Goal: Communication & Community: Answer question/provide support

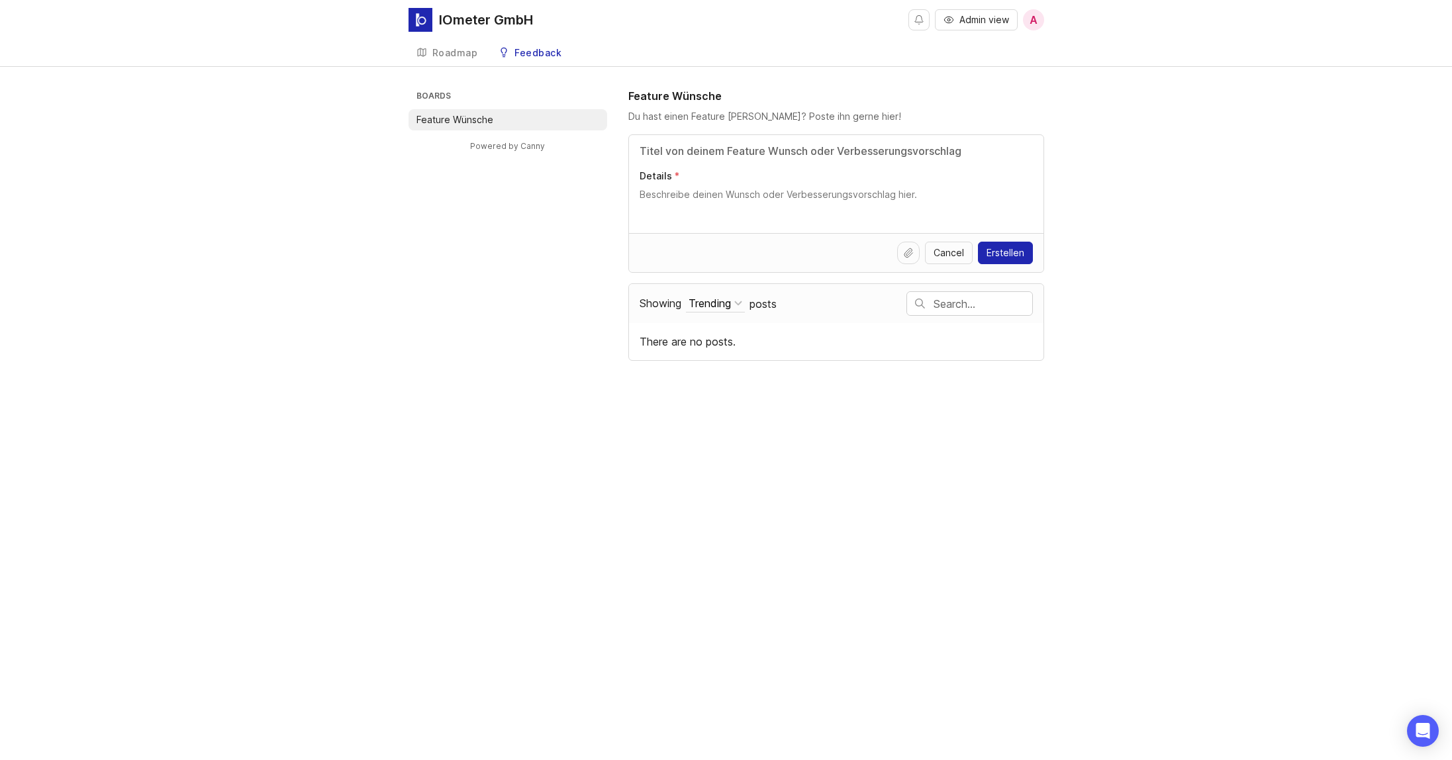
click at [446, 17] on div "IOmeter GmbH" at bounding box center [486, 19] width 94 height 13
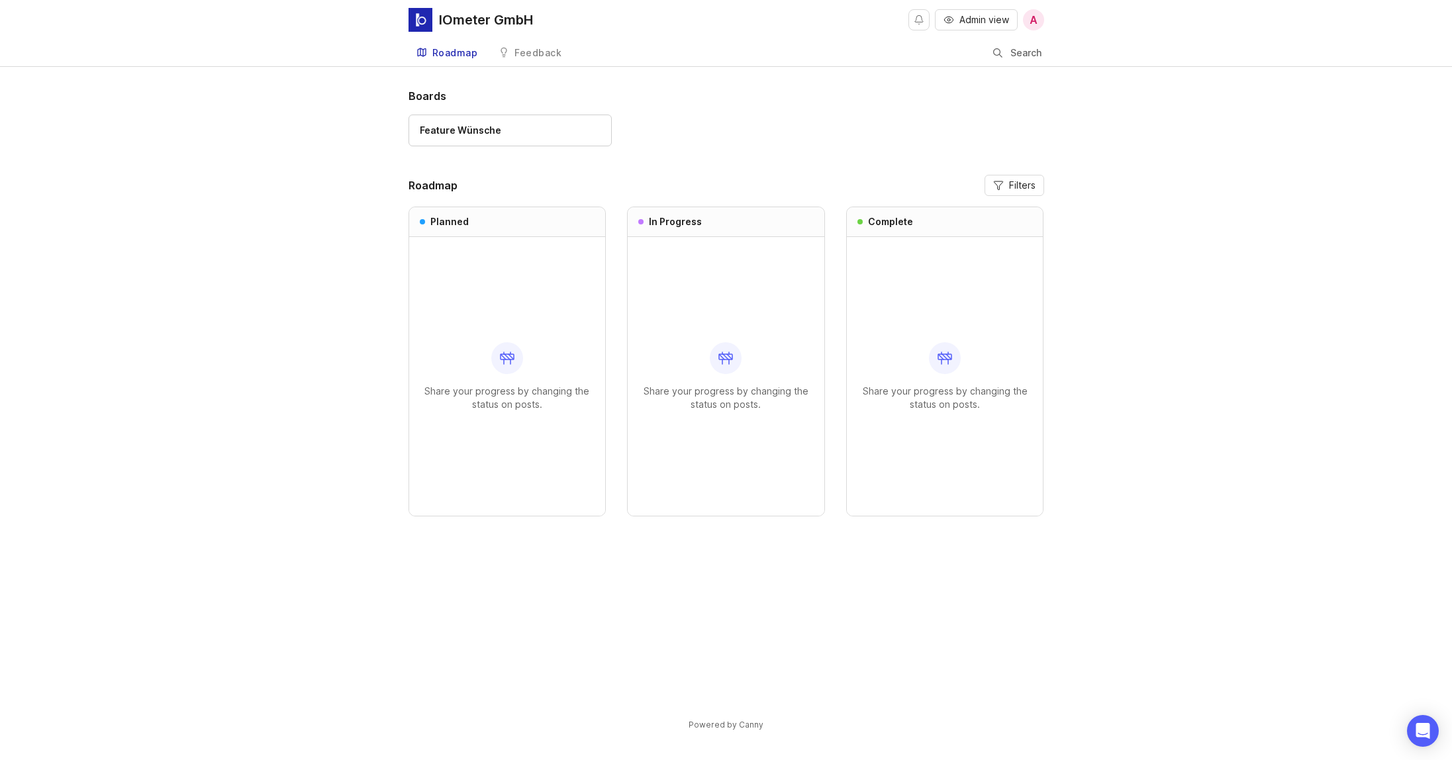
click at [994, 24] on span "Admin view" at bounding box center [984, 19] width 50 height 13
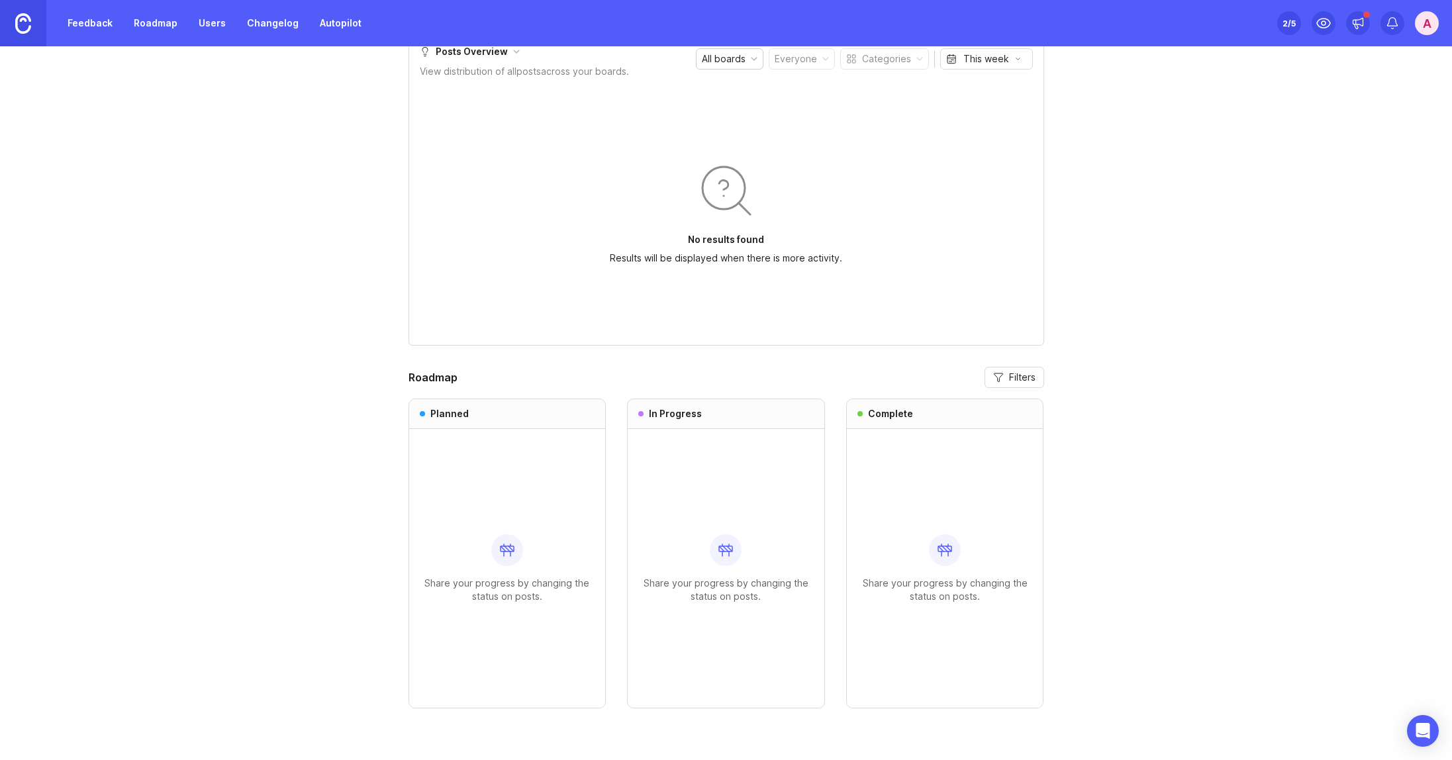
scroll to position [706, 0]
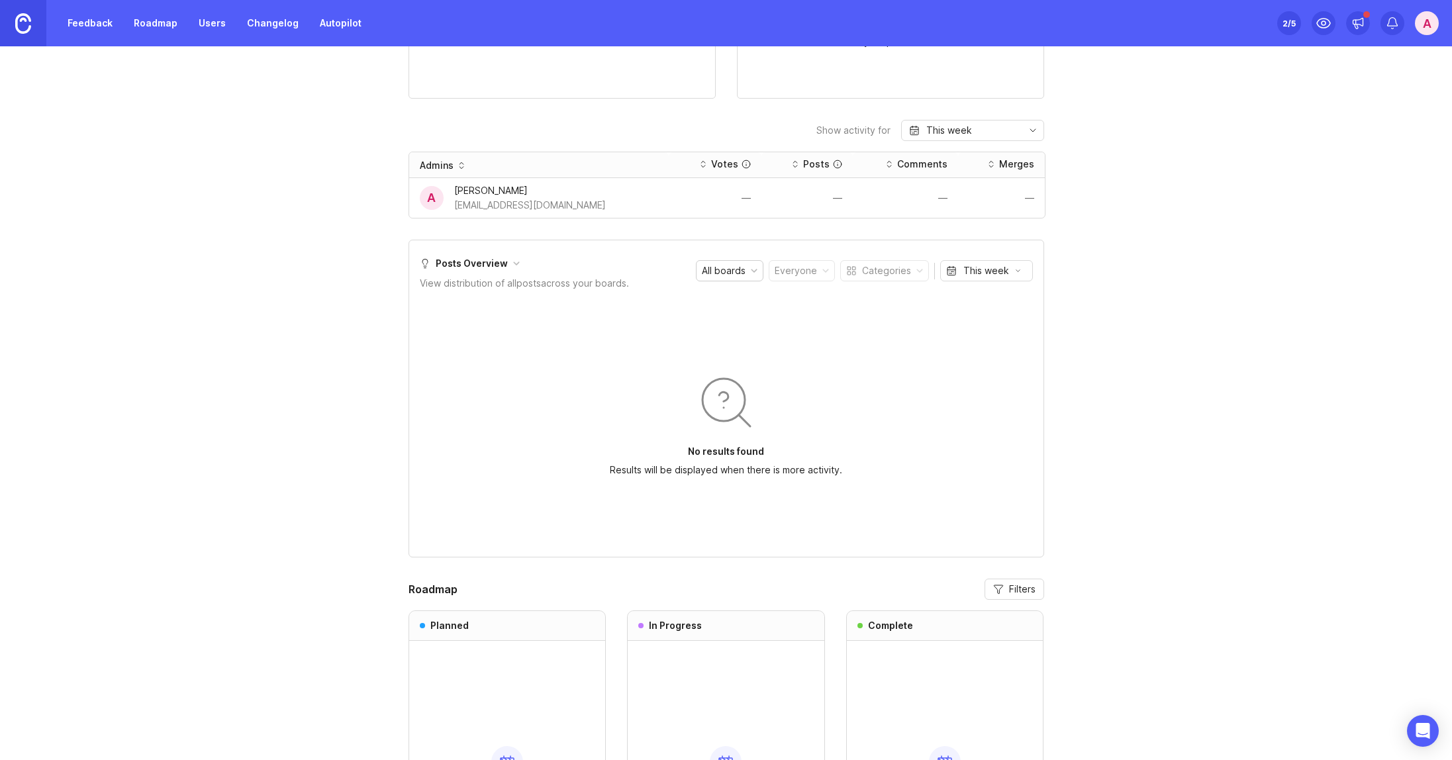
click at [73, 25] on link "Feedback" at bounding box center [90, 23] width 61 height 24
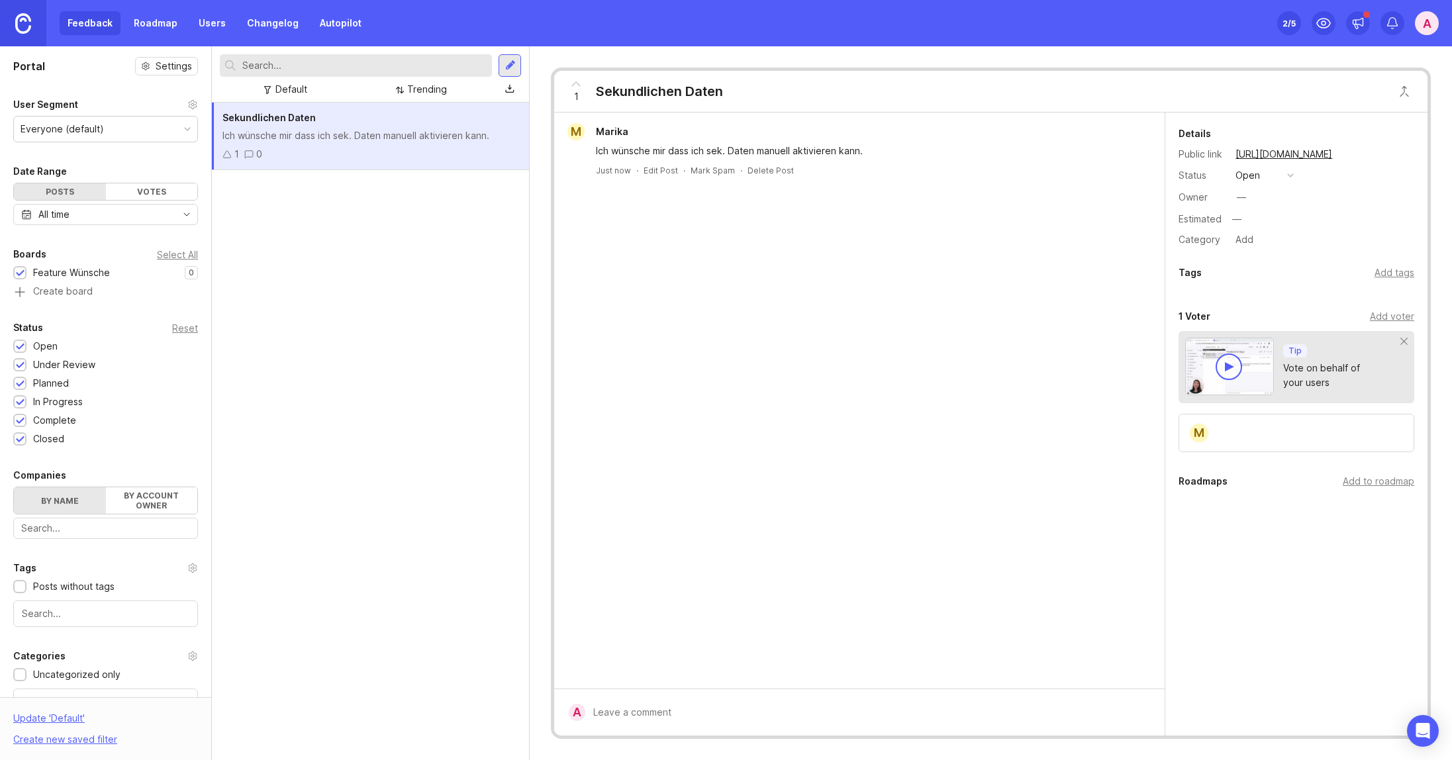
click at [320, 140] on div "Ich wünsche mir dass ich sek. Daten manuell aktivieren kann." at bounding box center [370, 135] width 296 height 15
click at [684, 703] on div at bounding box center [868, 712] width 567 height 25
type textarea "Nein!"
click at [1119, 708] on button "Submit" at bounding box center [1126, 713] width 53 height 23
click at [417, 226] on div "Sekundlichen Daten Ich wünsche mir dass ich sek. Daten manuell aktivieren kann.…" at bounding box center [370, 431] width 317 height 657
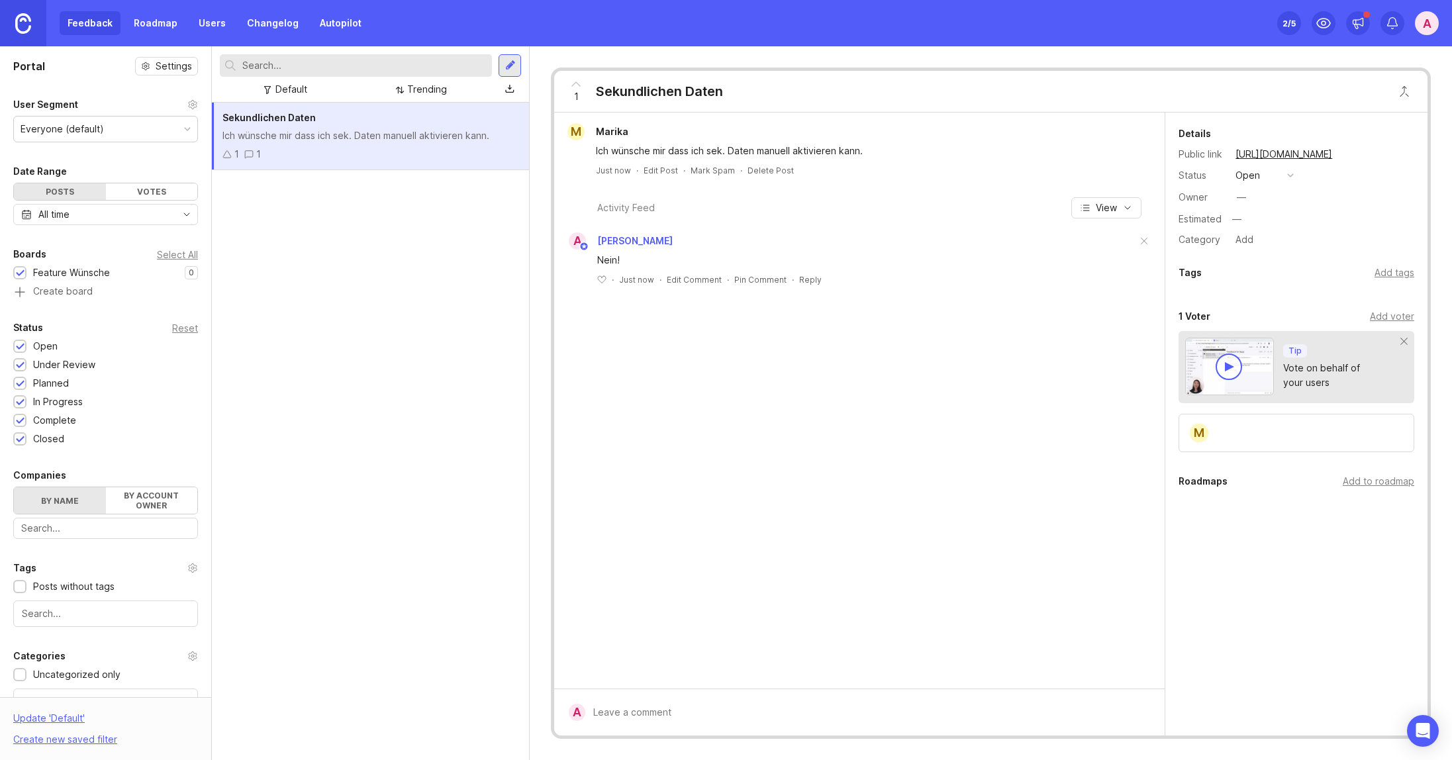
click at [779, 171] on div "Delete Post" at bounding box center [770, 170] width 46 height 11
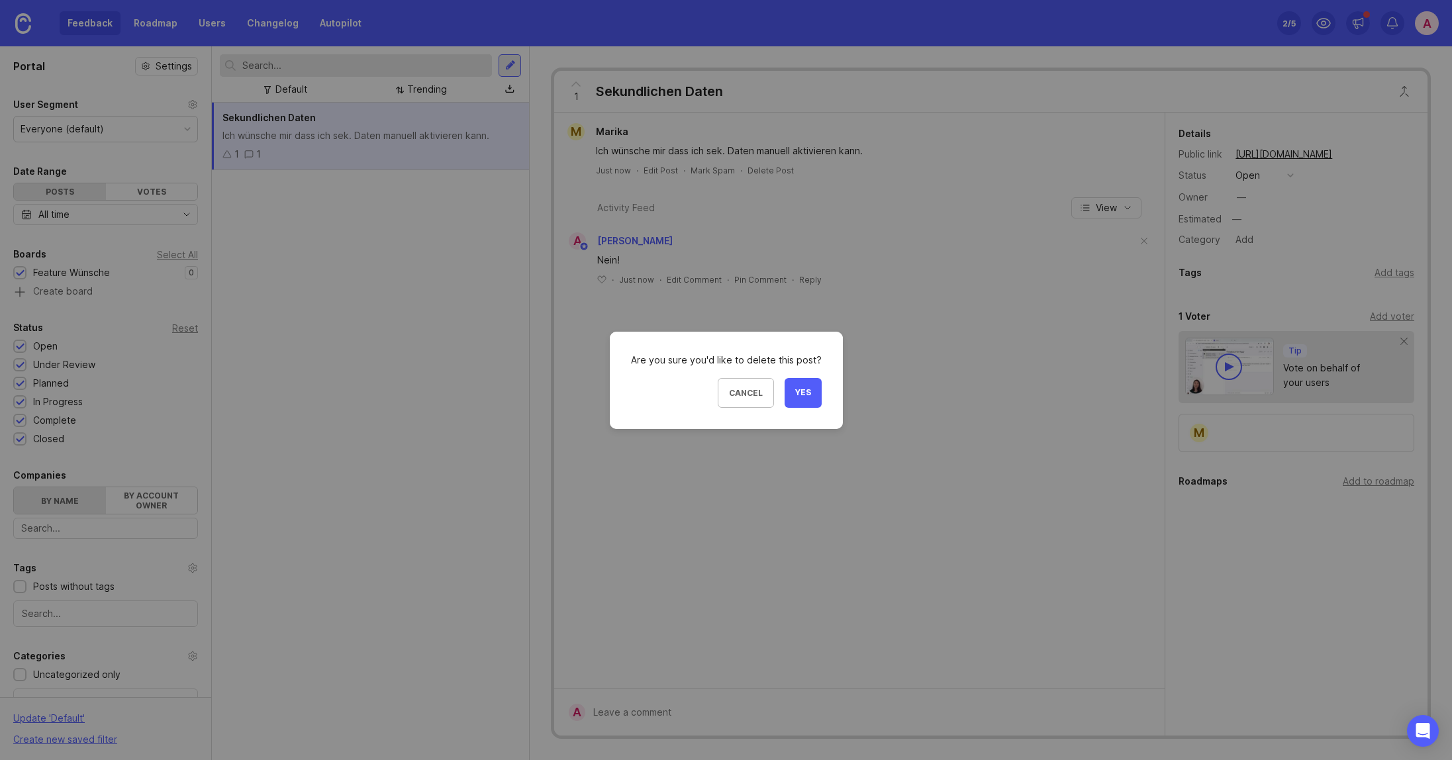
click at [802, 396] on span "Yes" at bounding box center [803, 392] width 16 height 11
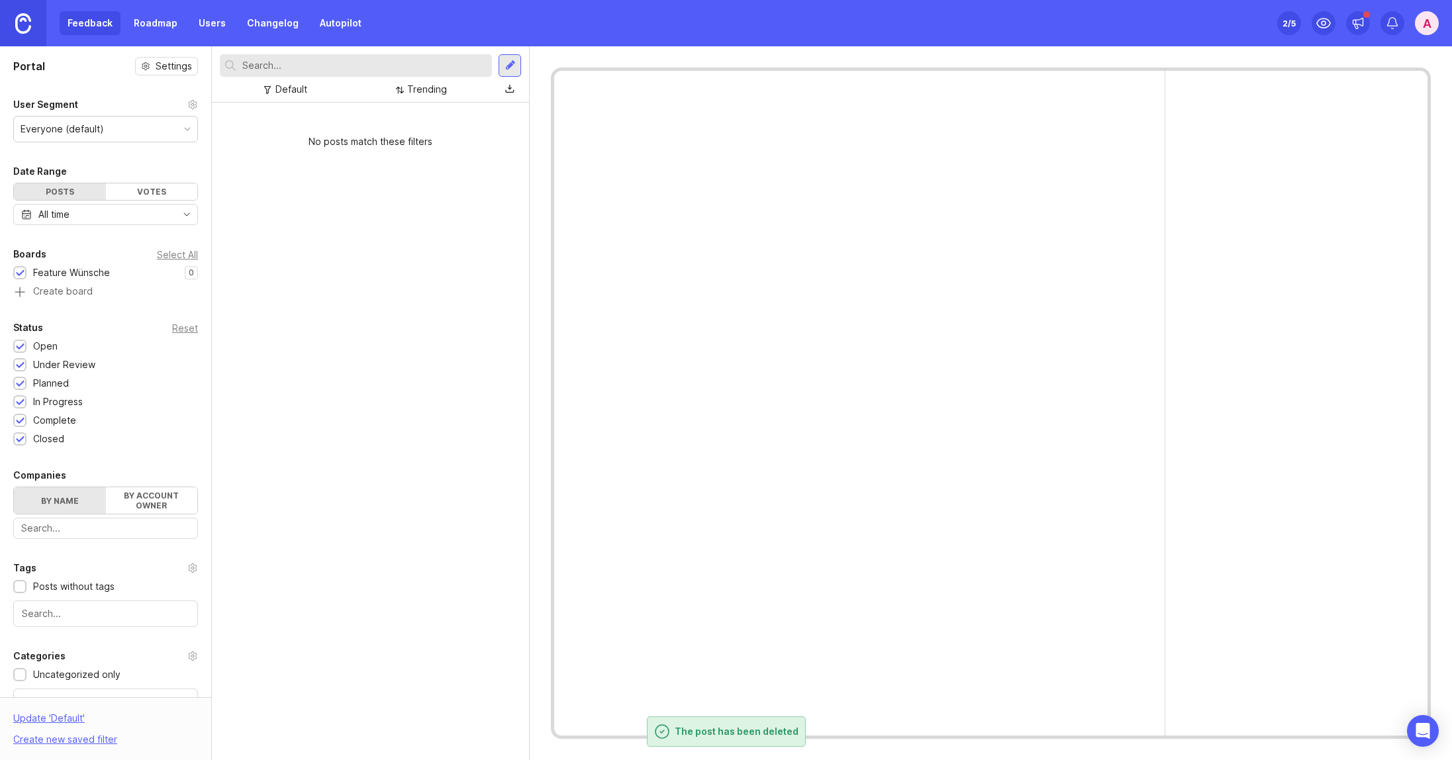
click at [62, 19] on div "Feedback Roadmap Users Changelog Autopilot" at bounding box center [215, 23] width 310 height 24
click at [87, 24] on div "Feedback Roadmap Users Changelog Autopilot" at bounding box center [215, 23] width 310 height 24
click at [157, 19] on link "Roadmap" at bounding box center [156, 23] width 60 height 24
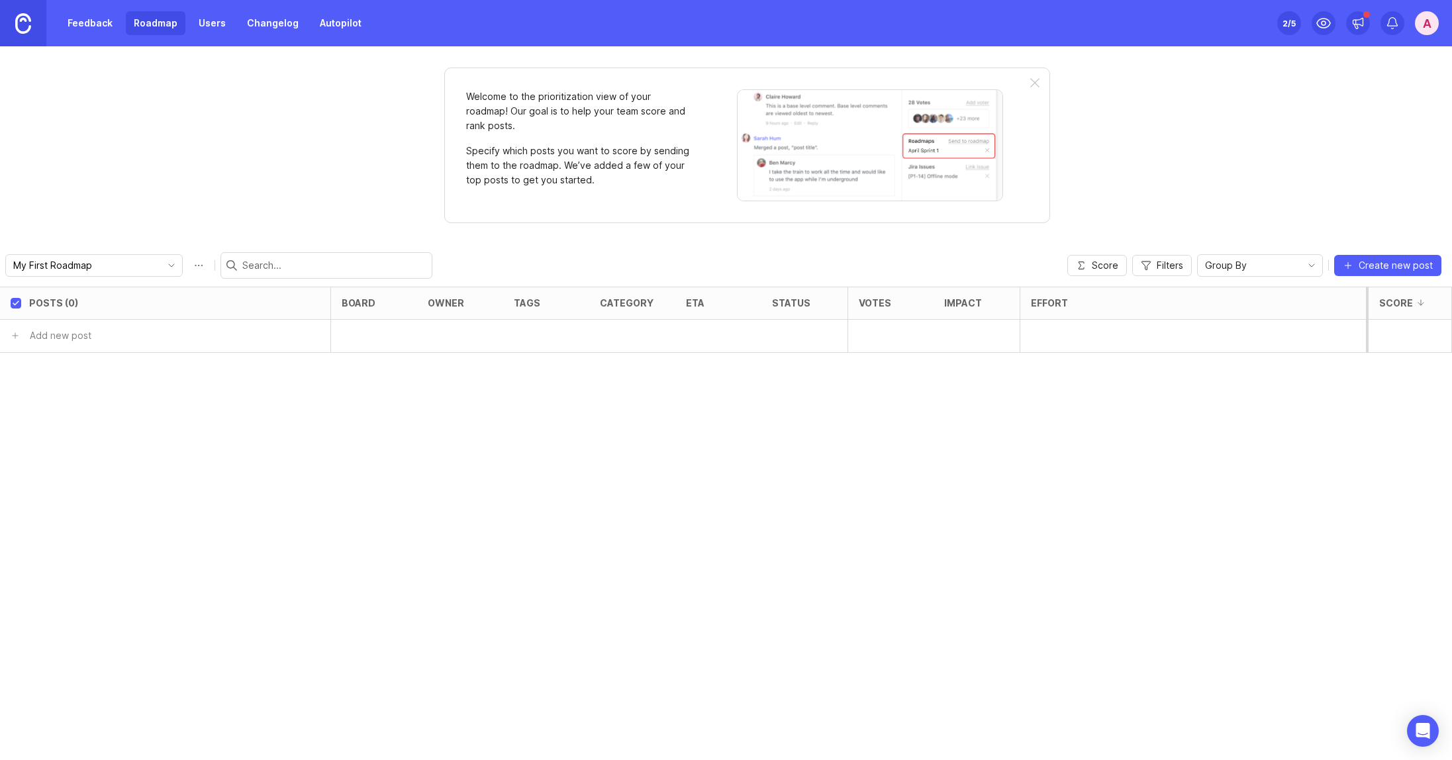
click at [272, 71] on div "Welcome to the prioritization view of your roadmap! Our goal is to help your te…" at bounding box center [726, 403] width 1452 height 714
click at [30, 28] on img at bounding box center [23, 23] width 16 height 21
